Goal: Register for event/course

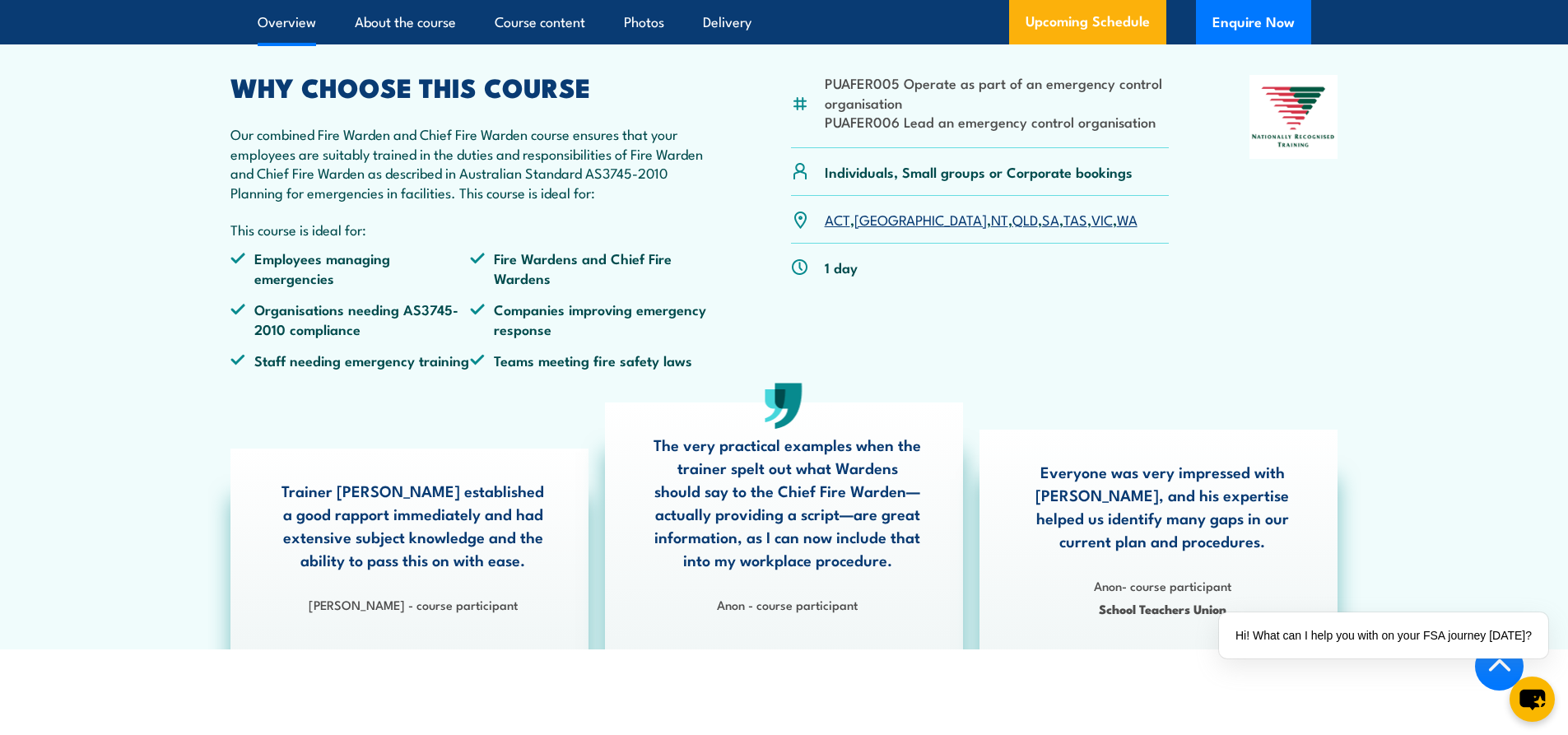
scroll to position [494, 0]
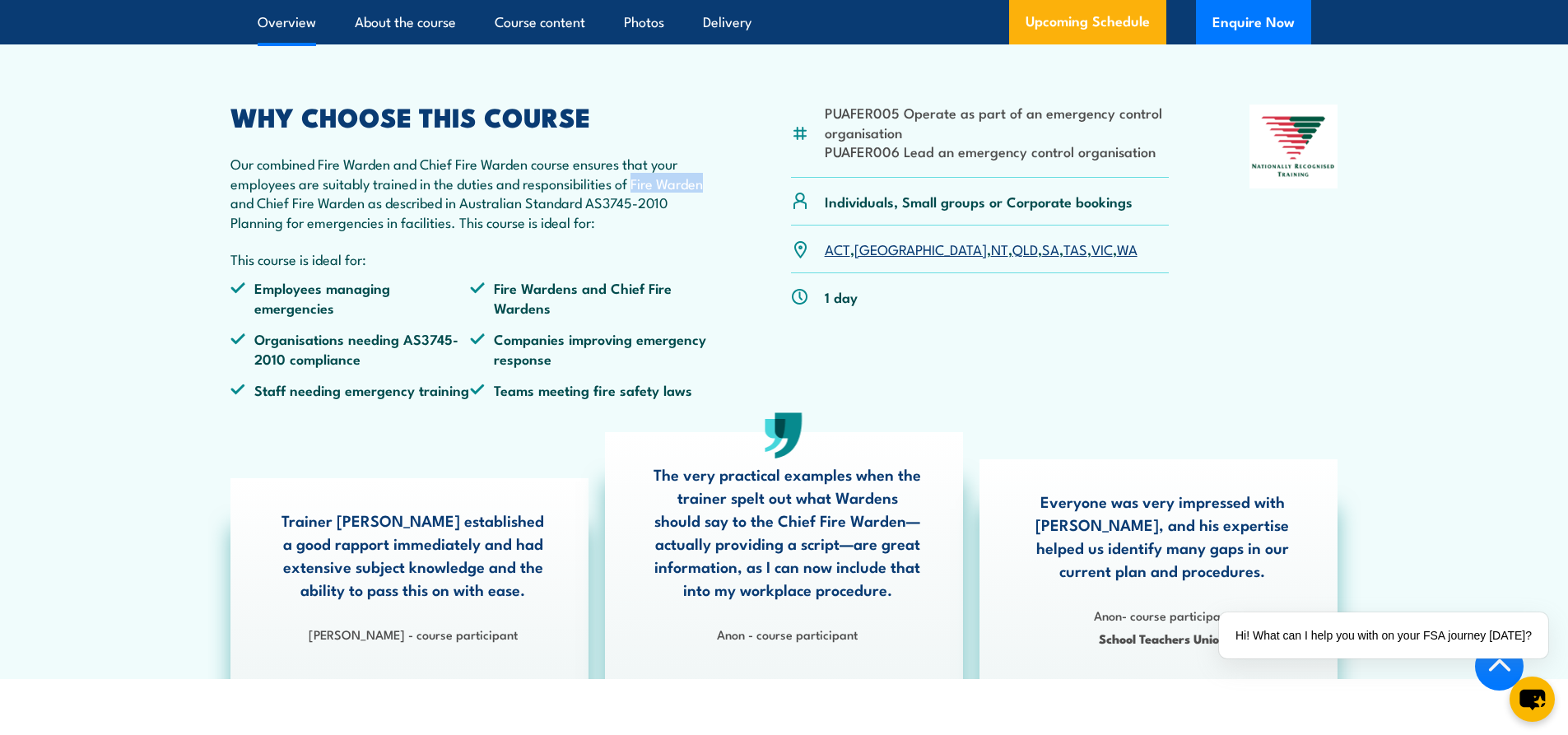
drag, startPoint x: 635, startPoint y: 222, endPoint x: 695, endPoint y: 291, distance: 91.4
click at [708, 227] on p "Our combined Fire Warden and Chief Fire Warden course ensures that your employe…" at bounding box center [471, 192] width 481 height 78
copy p "Fire Warden"
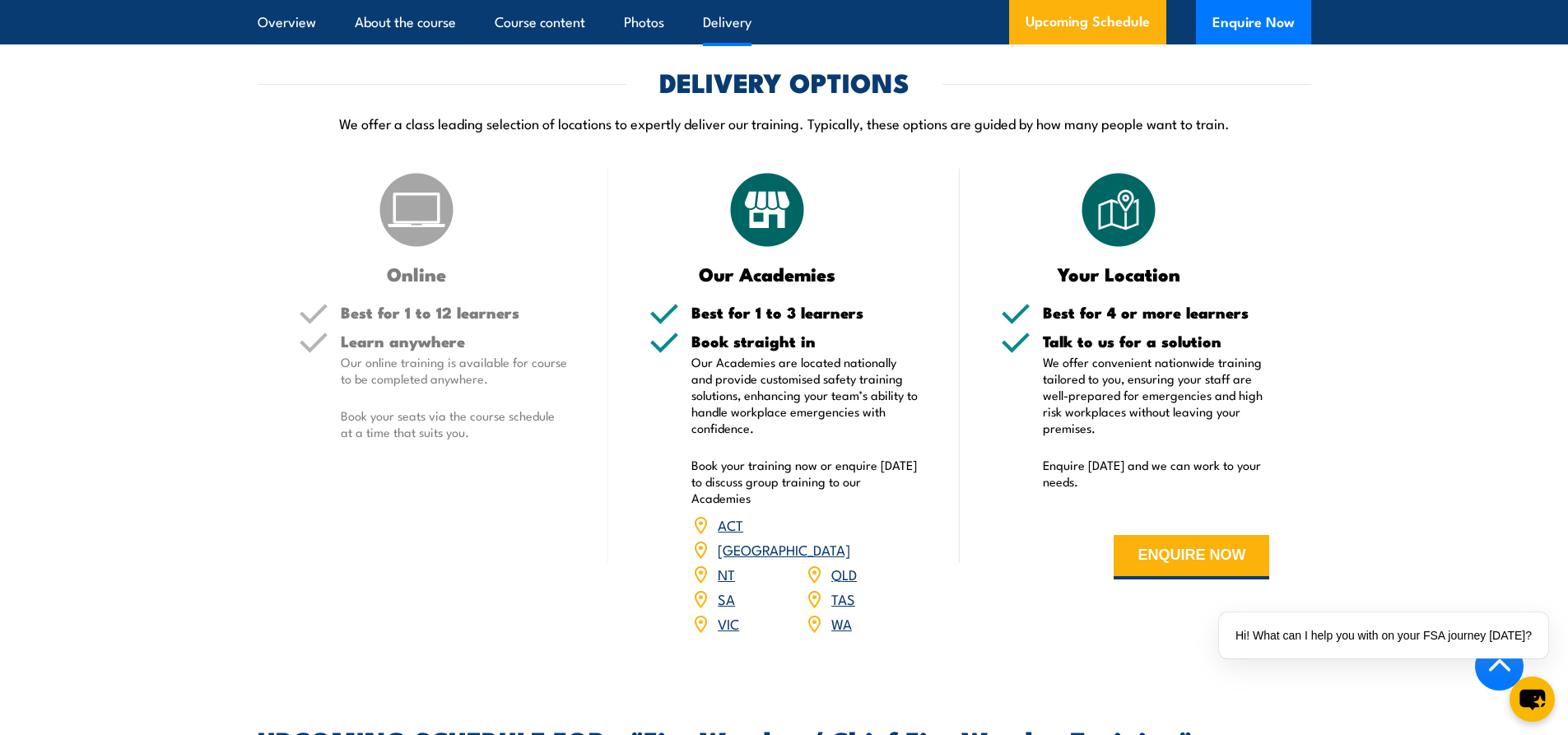
scroll to position [2304, 0]
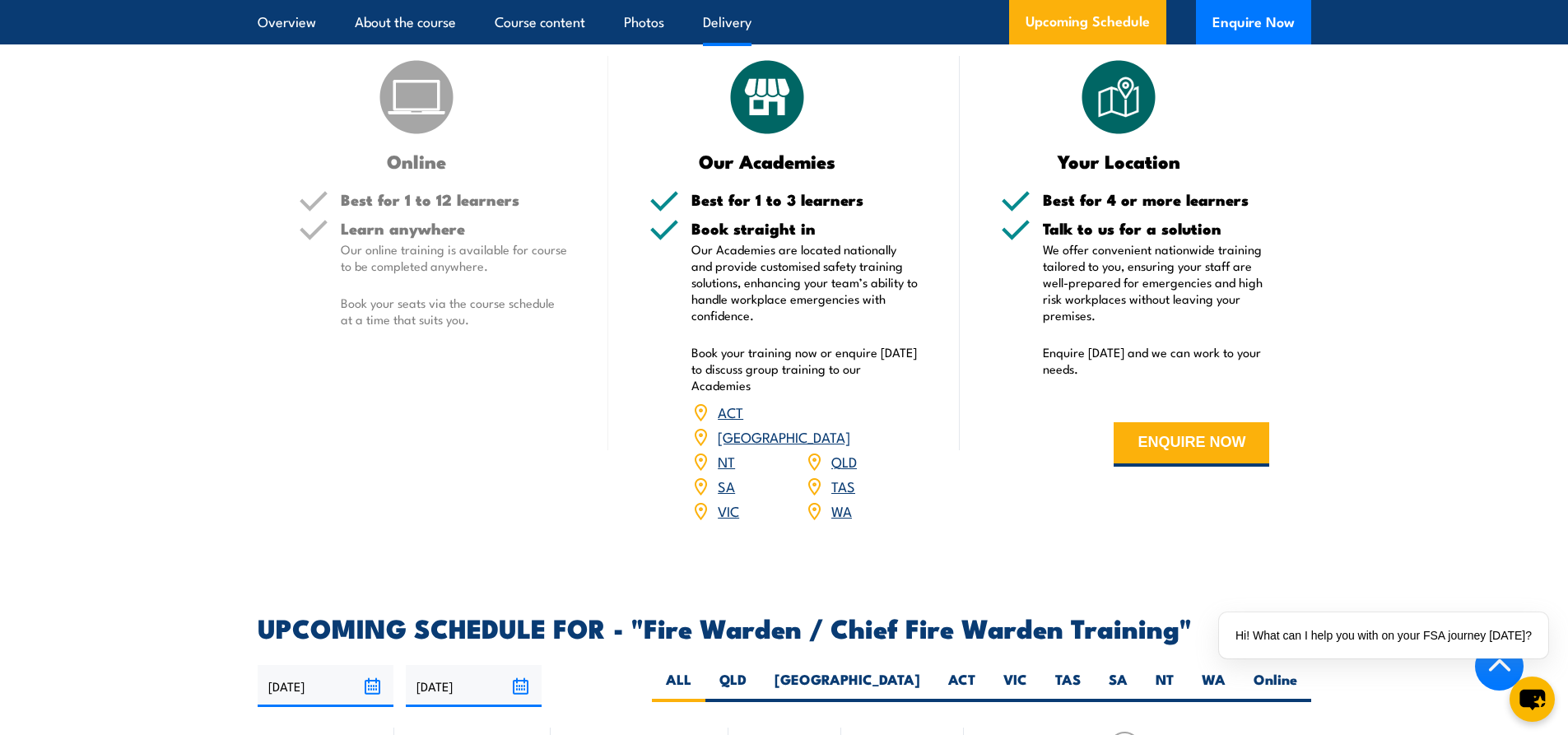
drag, startPoint x: 846, startPoint y: 453, endPoint x: 838, endPoint y: 455, distance: 8.2
click at [846, 453] on link "QLD" at bounding box center [844, 461] width 26 height 20
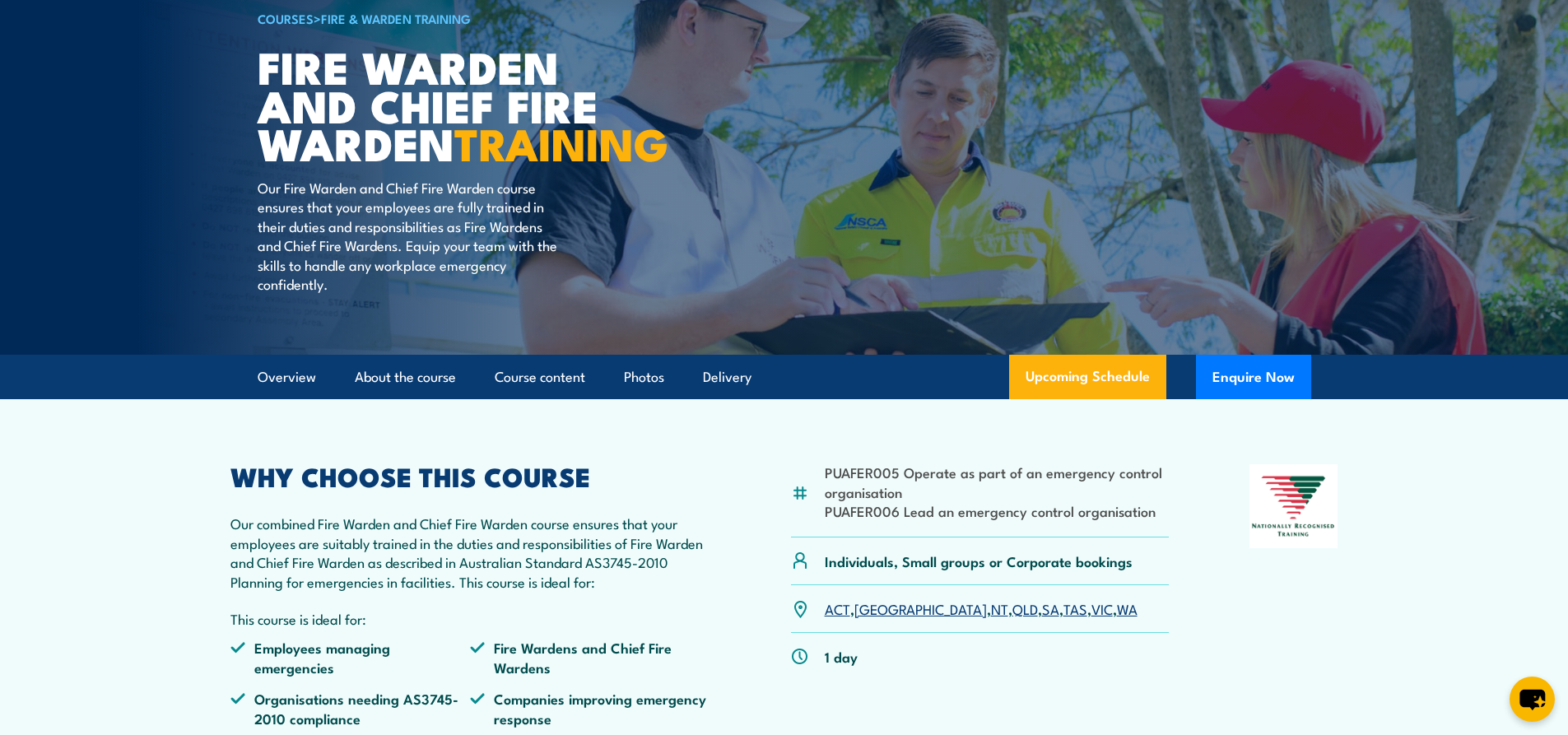
scroll to position [117, 0]
